Goal: Find specific page/section: Find specific page/section

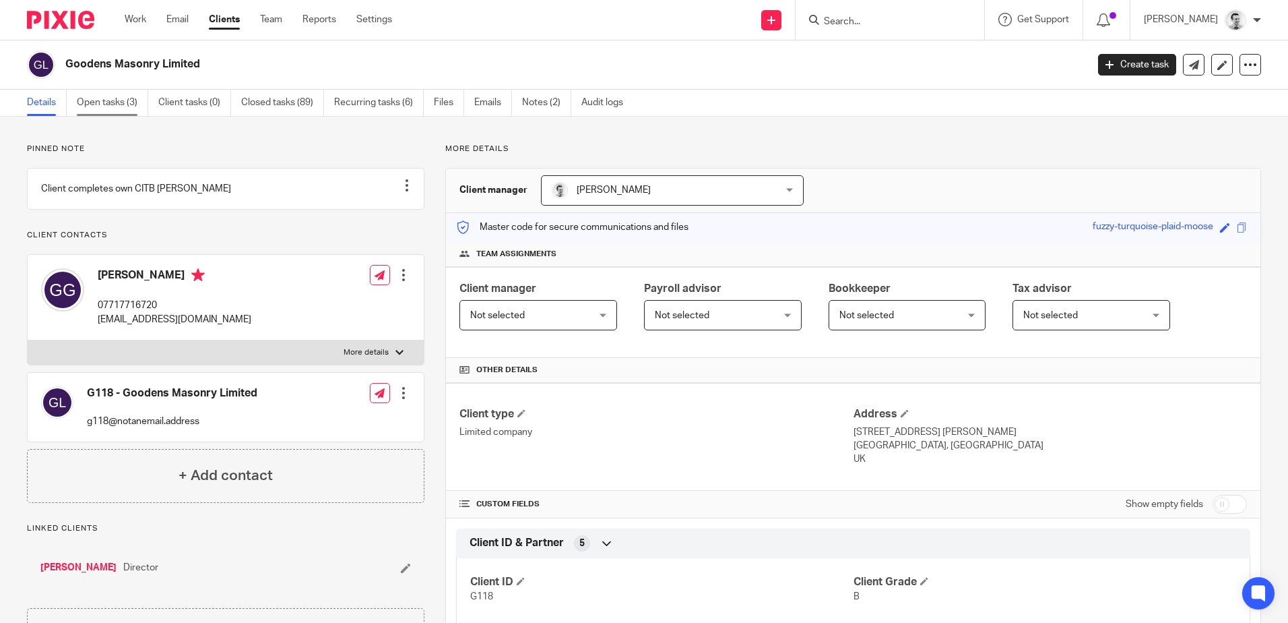
click at [88, 99] on link "Open tasks (3)" at bounding box center [112, 103] width 71 height 26
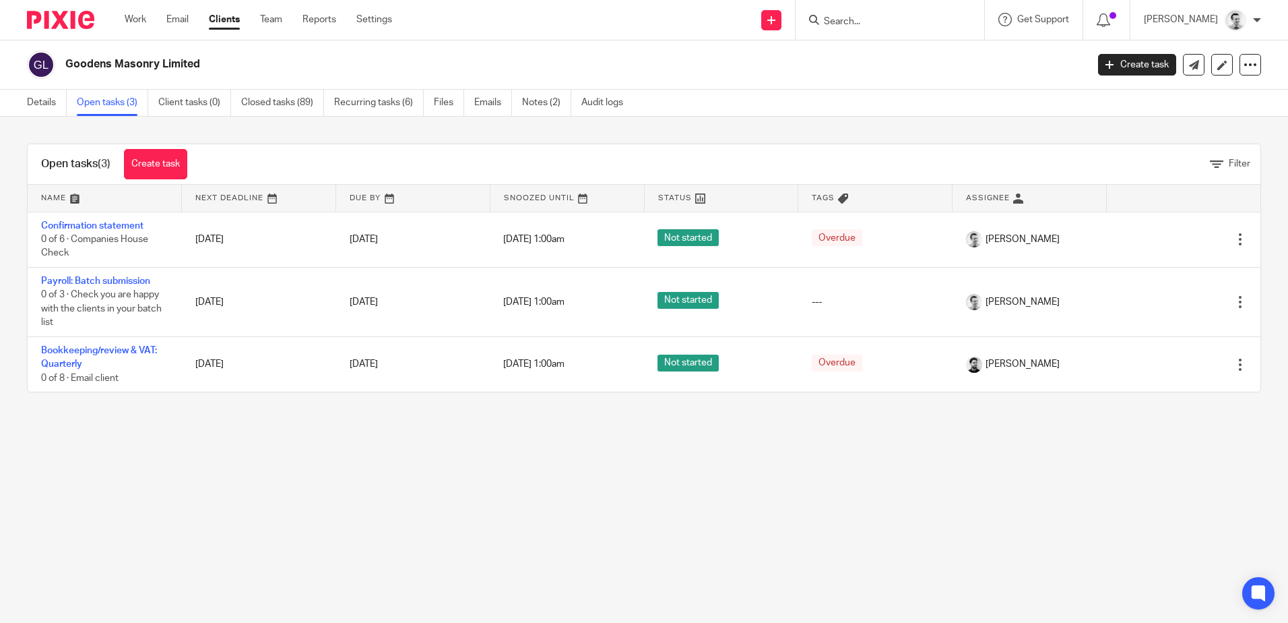
click at [869, 18] on input "Search" at bounding box center [883, 22] width 121 height 12
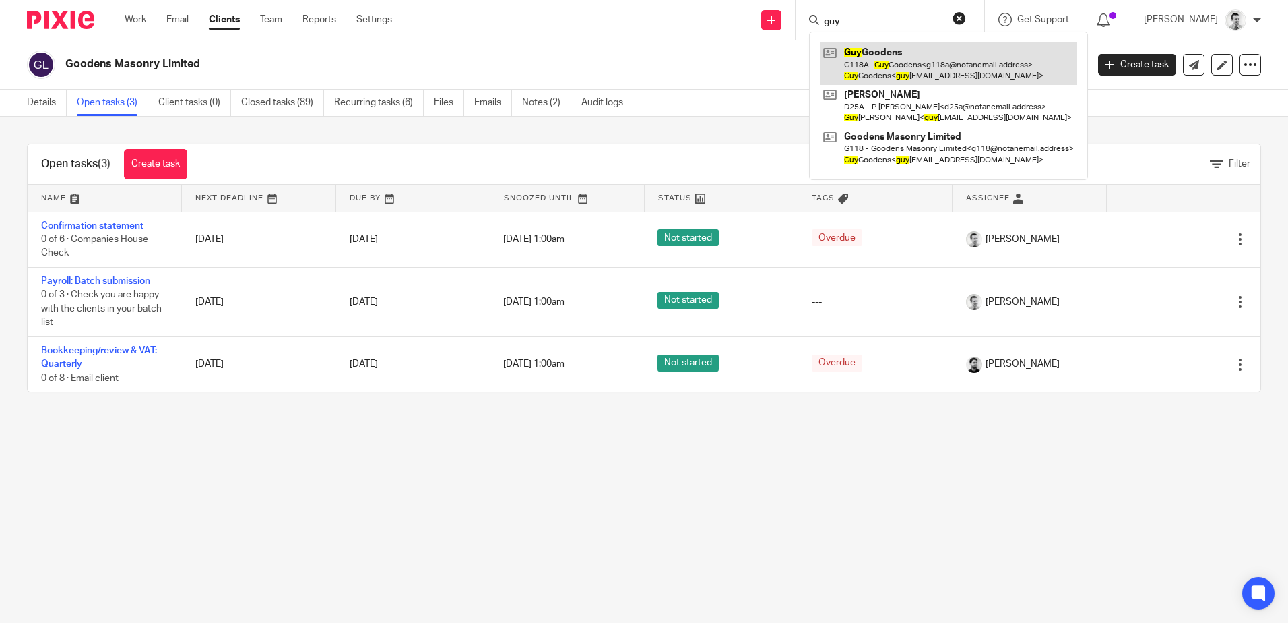
type input "guy"
click at [910, 59] on link at bounding box center [948, 63] width 257 height 42
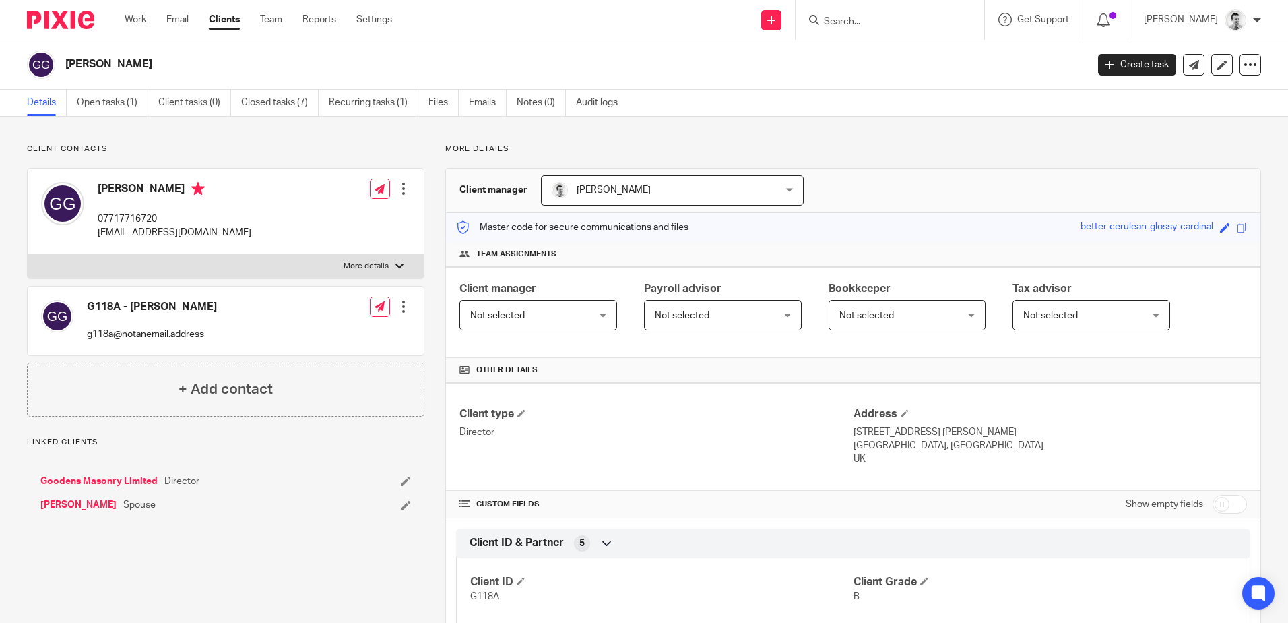
drag, startPoint x: 829, startPoint y: 429, endPoint x: 978, endPoint y: 450, distance: 150.5
click at [978, 450] on div "Client type Director Address [STREET_ADDRESS][PERSON_NAME] [STREET_ADDRESS] [GE…" at bounding box center [853, 437] width 815 height 108
click at [978, 450] on p "[GEOGRAPHIC_DATA], [GEOGRAPHIC_DATA]" at bounding box center [1051, 445] width 394 height 13
drag, startPoint x: 860, startPoint y: 463, endPoint x: 848, endPoint y: 449, distance: 18.6
click at [854, 449] on div "Address [STREET_ADDRESS][PERSON_NAME] [STREET_ADDRESS] [GEOGRAPHIC_DATA]" at bounding box center [1051, 436] width 394 height 59
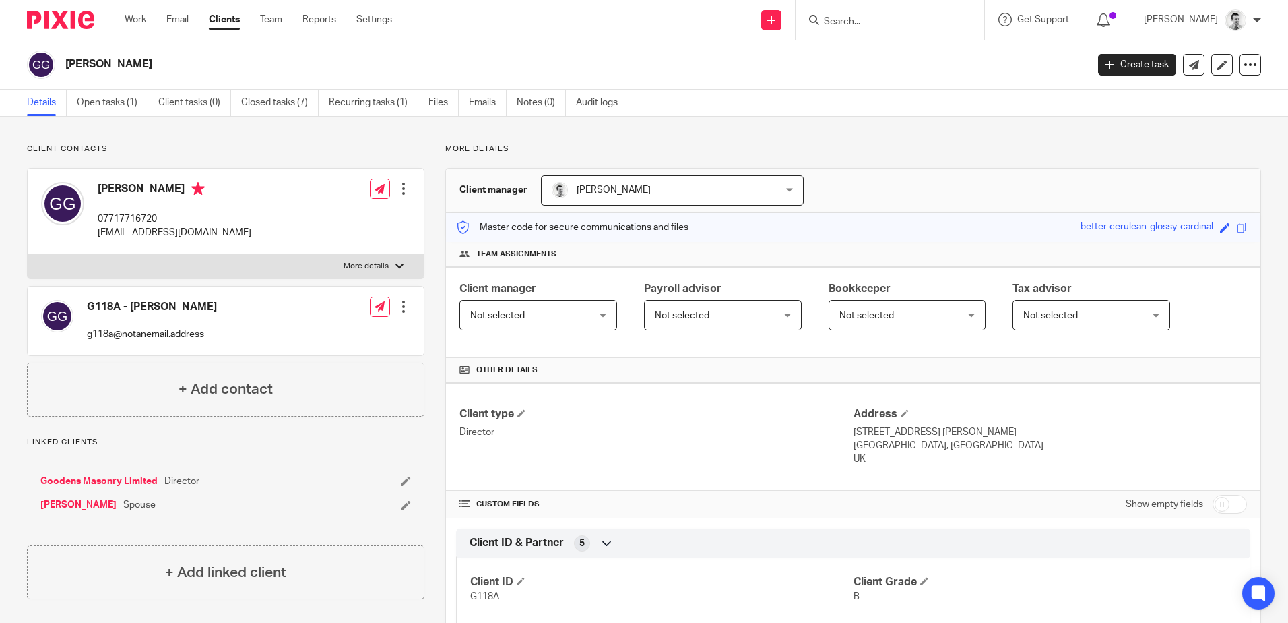
drag, startPoint x: 848, startPoint y: 449, endPoint x: 850, endPoint y: 457, distance: 8.3
click at [854, 457] on p "UK" at bounding box center [1051, 458] width 394 height 13
drag, startPoint x: 28, startPoint y: 482, endPoint x: 157, endPoint y: 484, distance: 128.7
click at [157, 484] on div "Goodens Masonry Limited Director [PERSON_NAME] Spouse" at bounding box center [226, 493] width 398 height 65
copy link "Goodens Masonry Limited"
